Goal: Find contact information: Find contact information

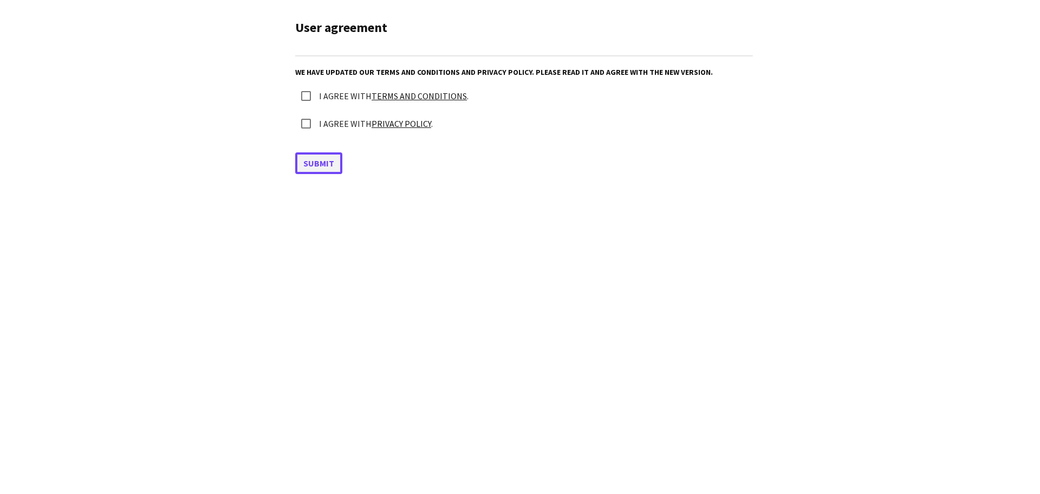
click at [310, 154] on button "Submit" at bounding box center [318, 163] width 47 height 22
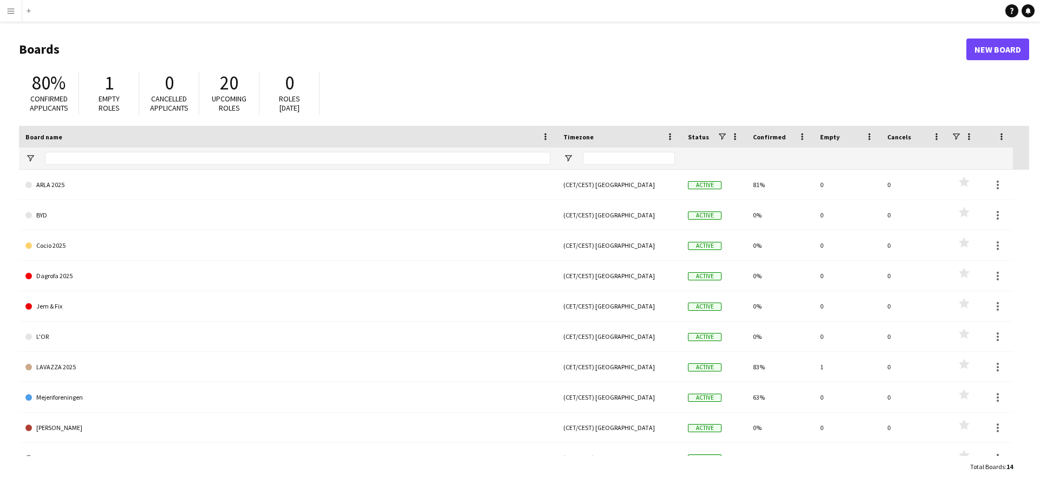
click at [17, 12] on button "Menu" at bounding box center [11, 11] width 22 height 22
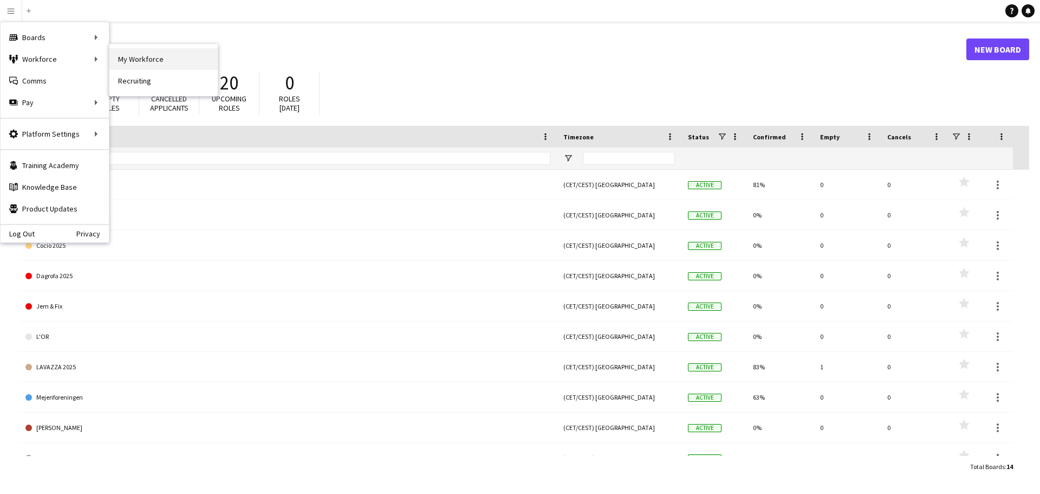
click at [126, 55] on link "My Workforce" at bounding box center [163, 59] width 108 height 22
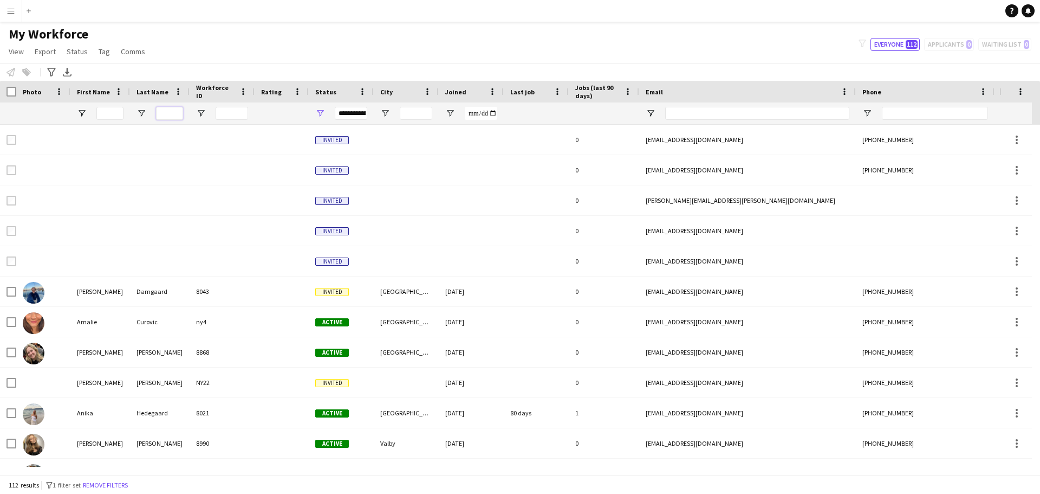
click at [161, 109] on input "Last Name Filter Input" at bounding box center [169, 113] width 27 height 13
click at [109, 116] on input "First Name Filter Input" at bounding box center [109, 113] width 27 height 13
click at [168, 109] on input "Last Name Filter Input" at bounding box center [169, 113] width 27 height 13
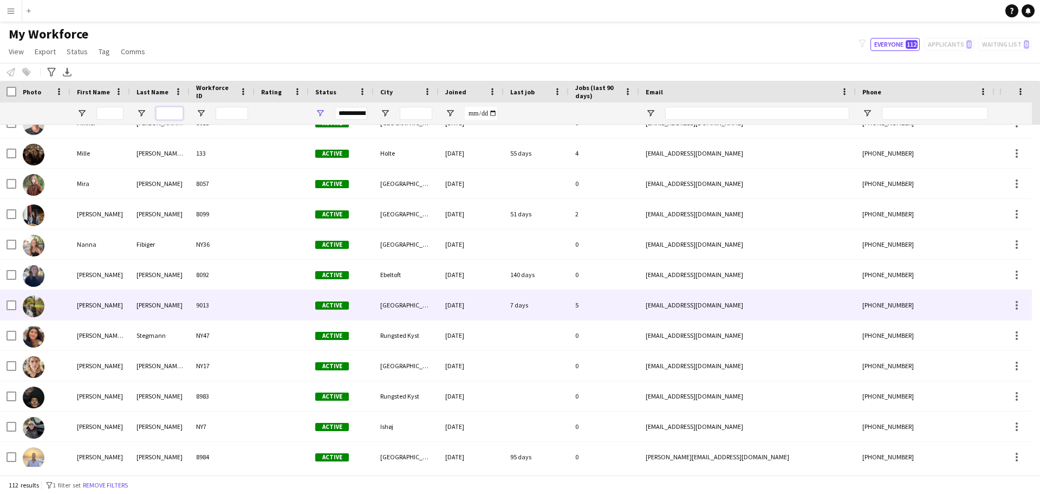
scroll to position [2460, 0]
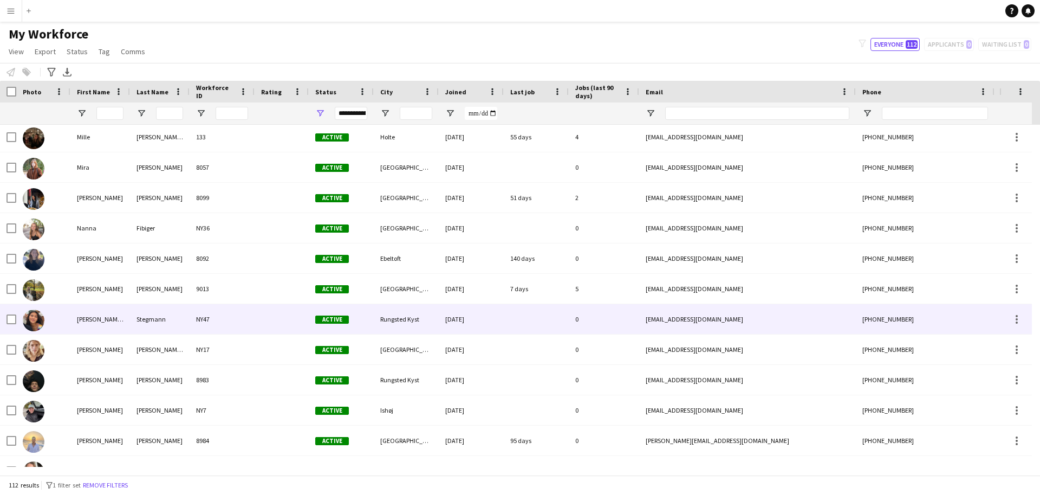
click at [111, 316] on div "[PERSON_NAME] [PERSON_NAME]" at bounding box center [100, 319] width 60 height 30
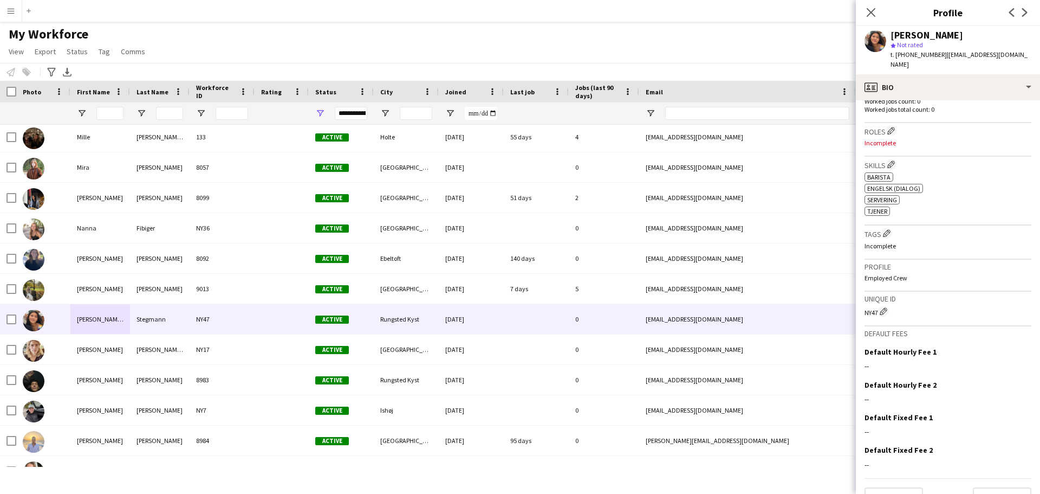
scroll to position [321, 0]
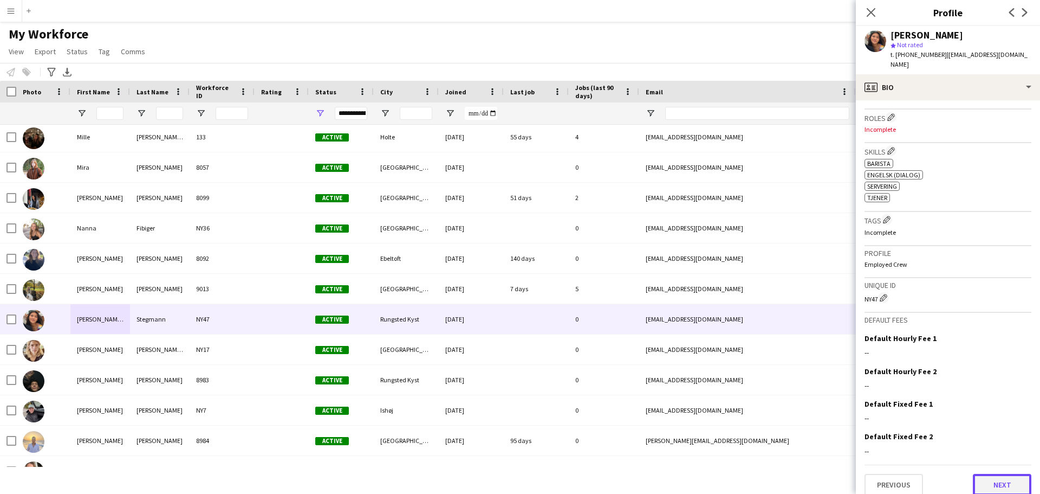
click at [1002, 473] on button "Next" at bounding box center [1002, 484] width 59 height 22
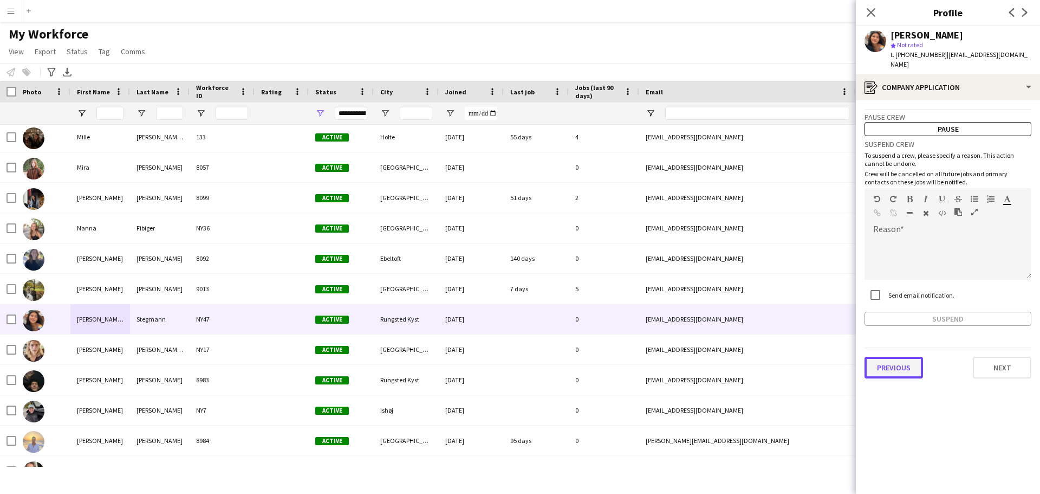
click at [901, 356] on button "Previous" at bounding box center [894, 367] width 59 height 22
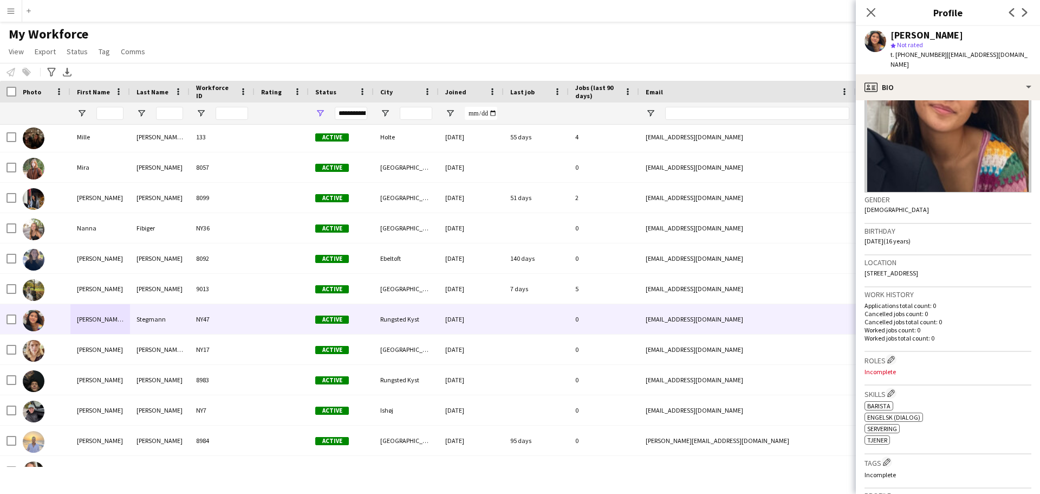
scroll to position [54, 0]
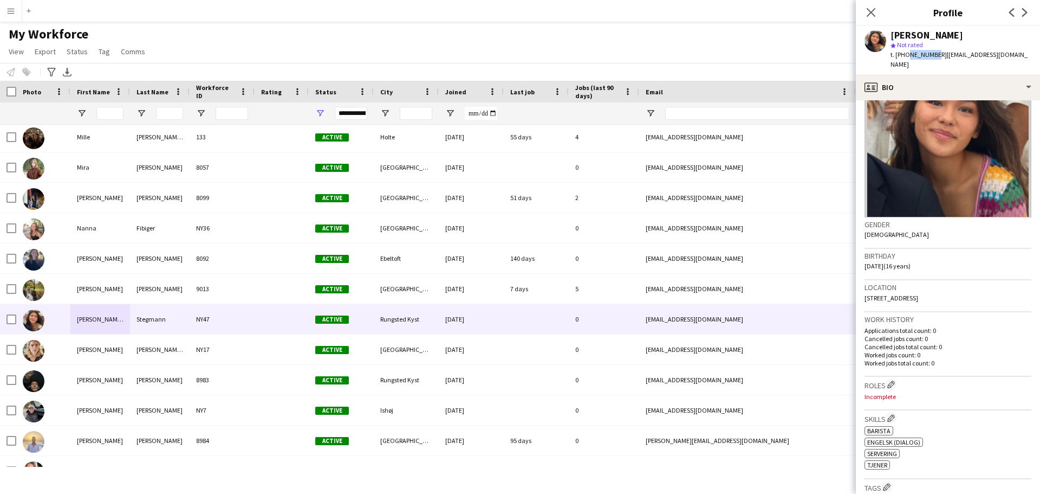
drag, startPoint x: 905, startPoint y: 54, endPoint x: 931, endPoint y: 56, distance: 26.6
click at [931, 56] on span "t. [PHONE_NUMBER]" at bounding box center [919, 54] width 56 height 8
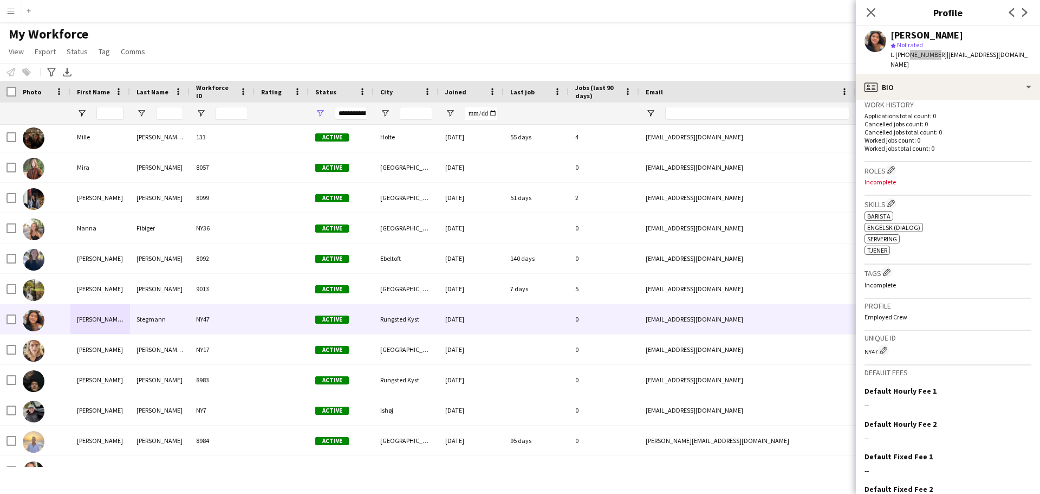
scroll to position [321, 0]
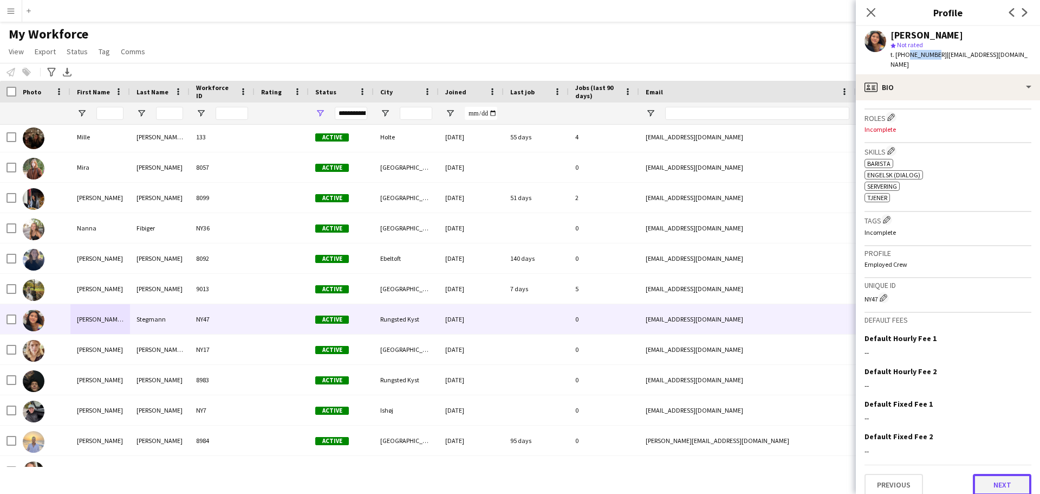
click at [981, 473] on button "Next" at bounding box center [1002, 484] width 59 height 22
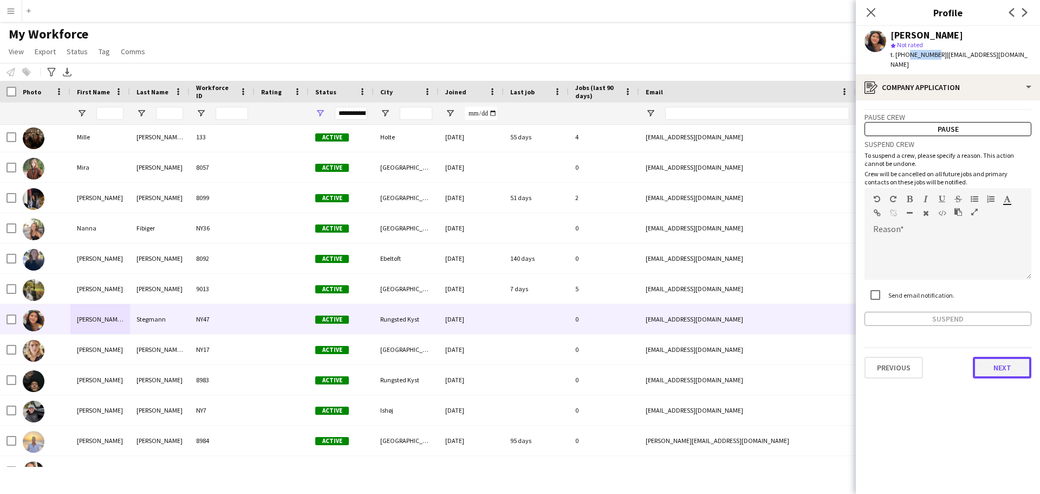
click at [986, 358] on button "Next" at bounding box center [1002, 367] width 59 height 22
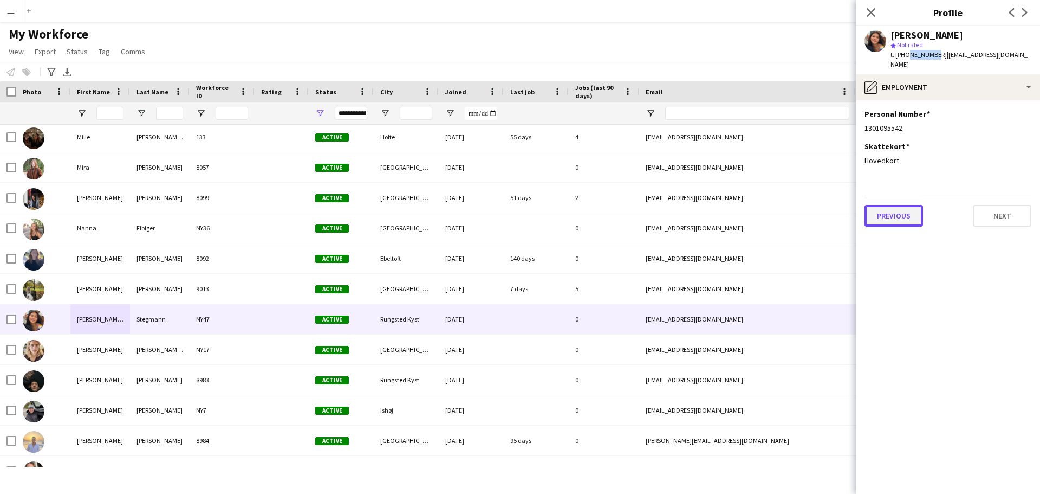
click at [875, 207] on button "Previous" at bounding box center [894, 216] width 59 height 22
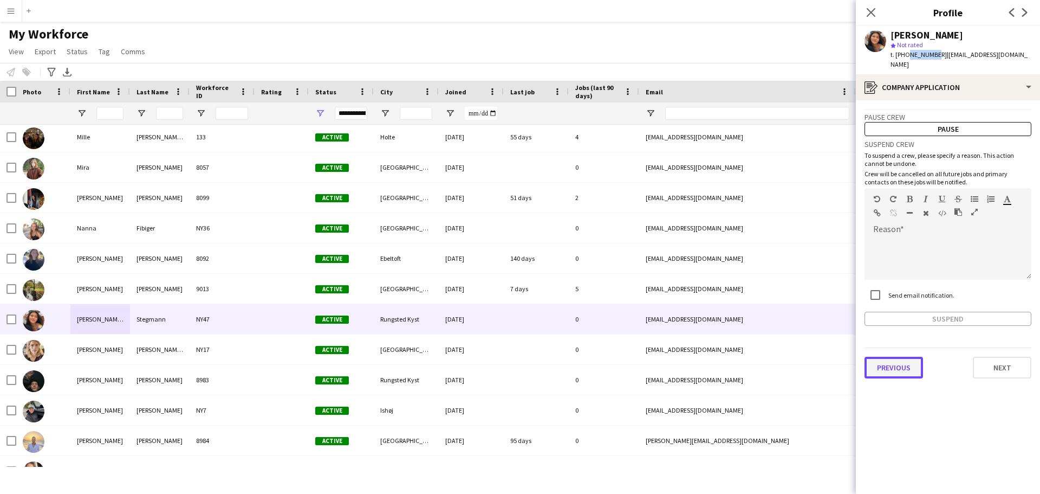
click at [908, 360] on button "Previous" at bounding box center [894, 367] width 59 height 22
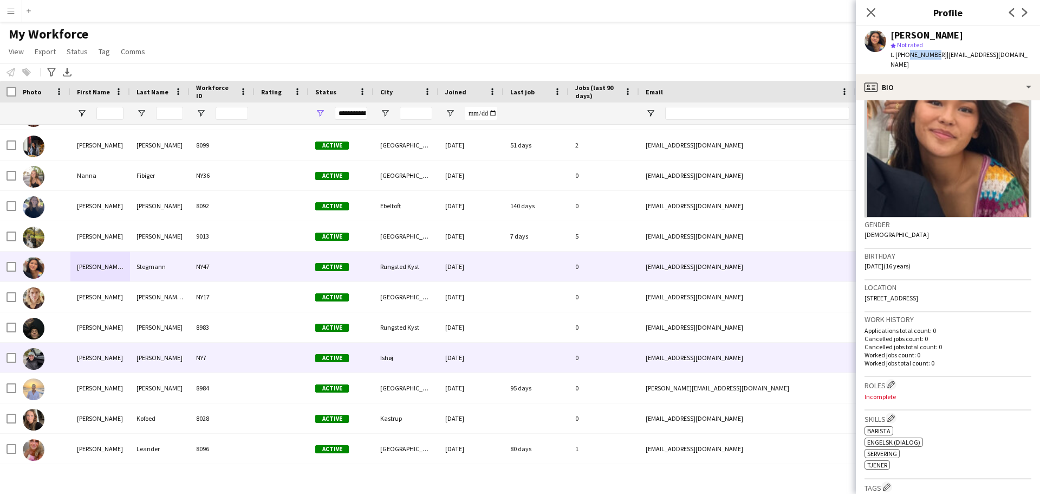
scroll to position [2568, 0]
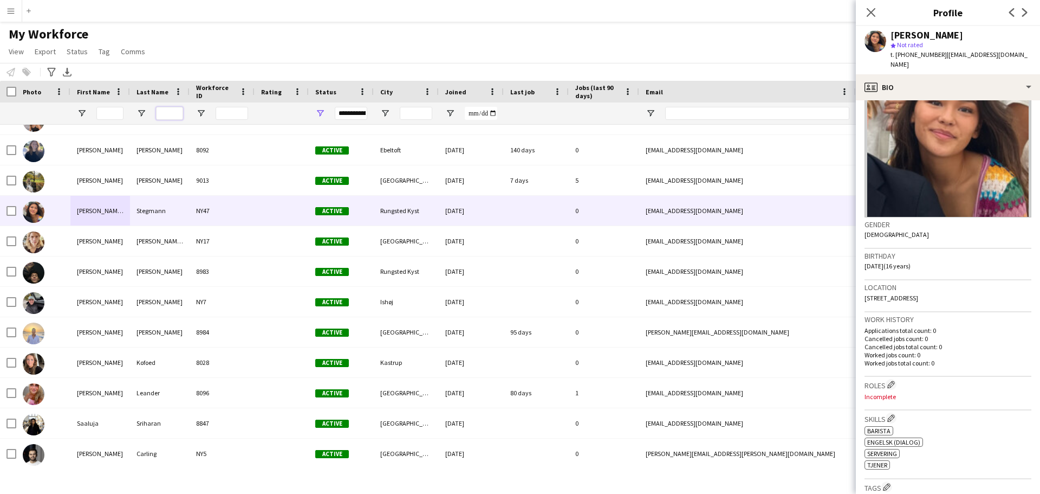
click at [161, 112] on input "Last Name Filter Input" at bounding box center [169, 113] width 27 height 13
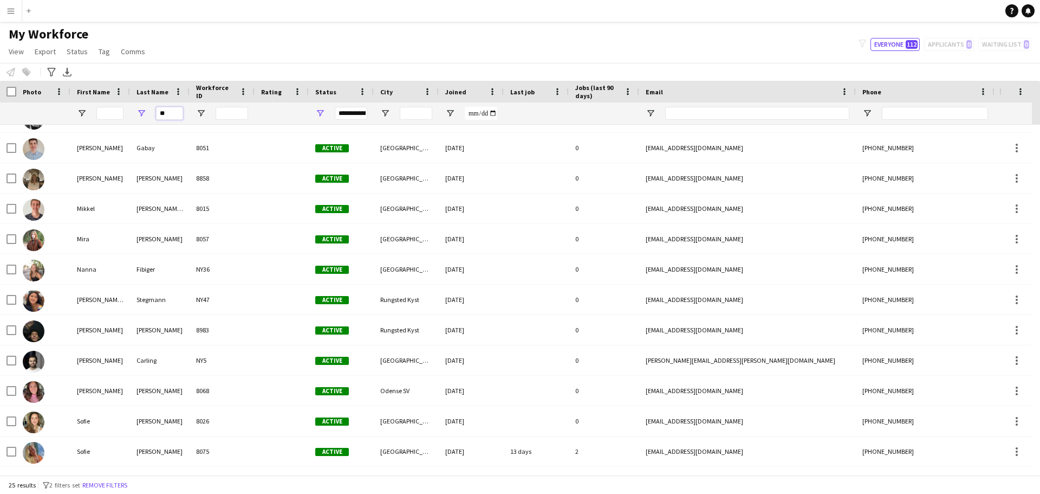
scroll to position [0, 0]
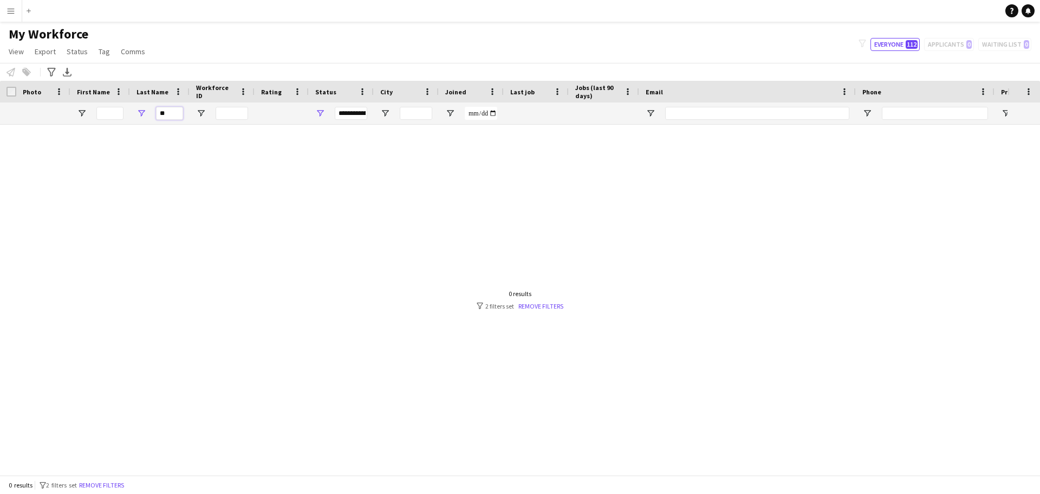
type input "*"
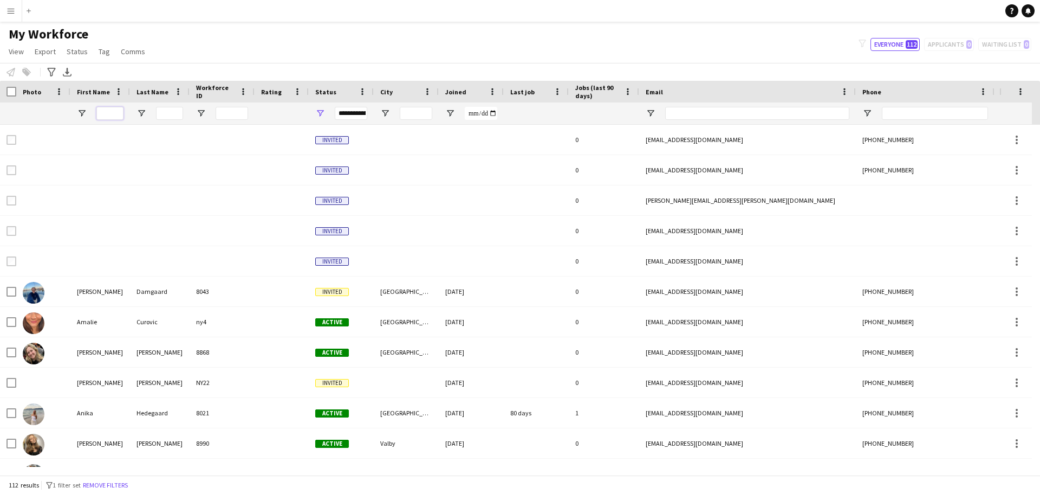
click at [111, 112] on input "First Name Filter Input" at bounding box center [109, 113] width 27 height 13
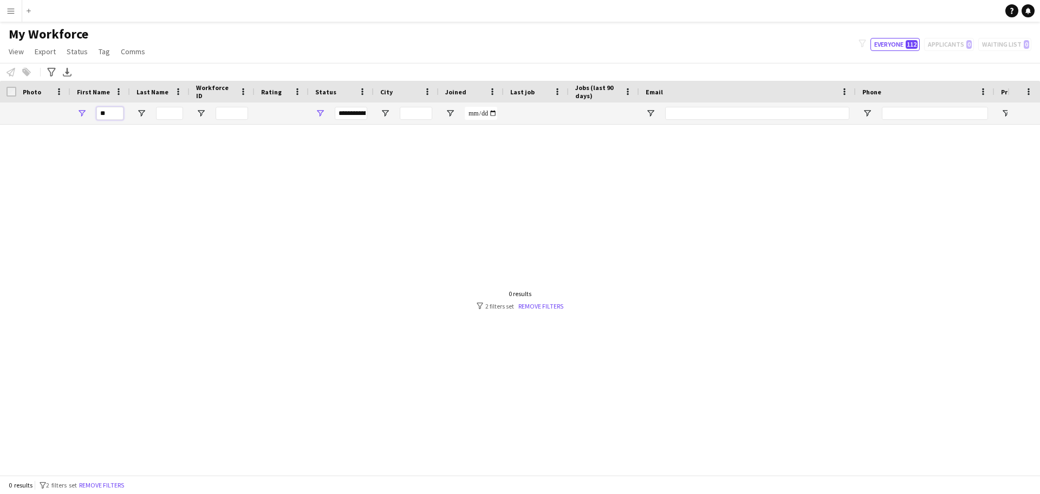
type input "*"
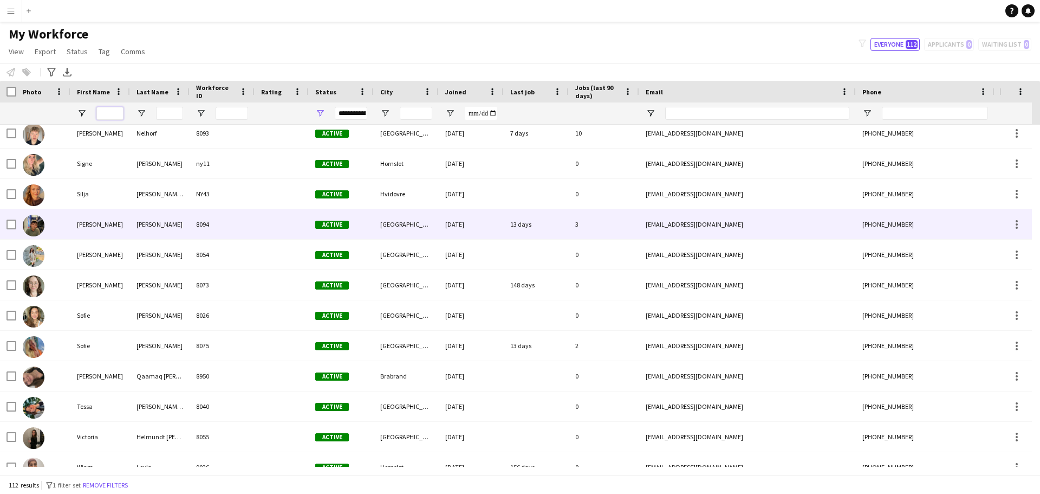
scroll to position [2948, 0]
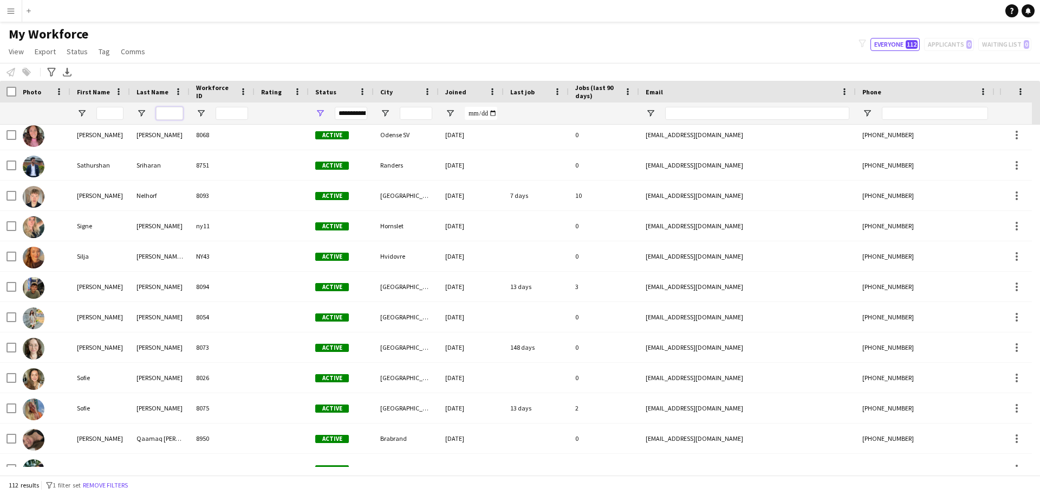
click at [159, 116] on input "Last Name Filter Input" at bounding box center [169, 113] width 27 height 13
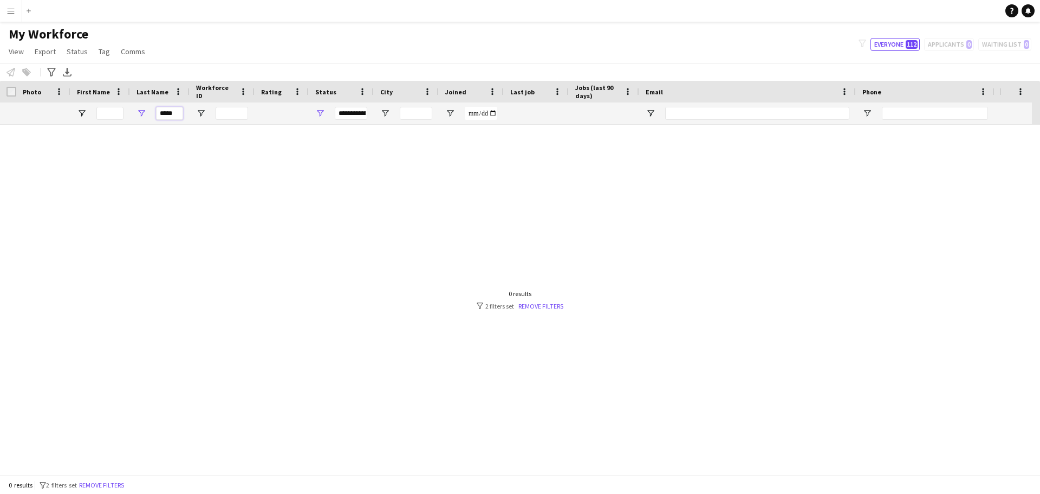
scroll to position [0, 0]
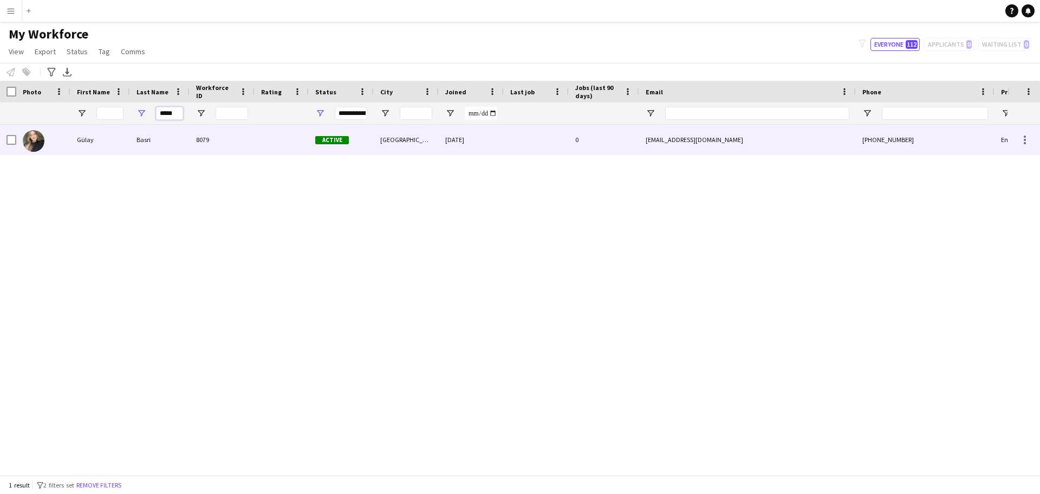
type input "*****"
click at [160, 128] on div "Basri" at bounding box center [160, 140] width 60 height 30
